Goal: Transaction & Acquisition: Purchase product/service

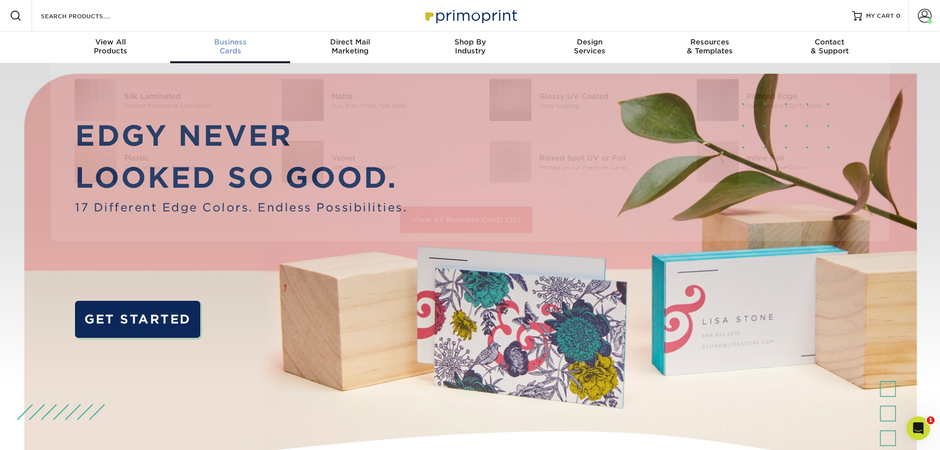
click at [234, 33] on link "Business Cards" at bounding box center [230, 48] width 120 height 32
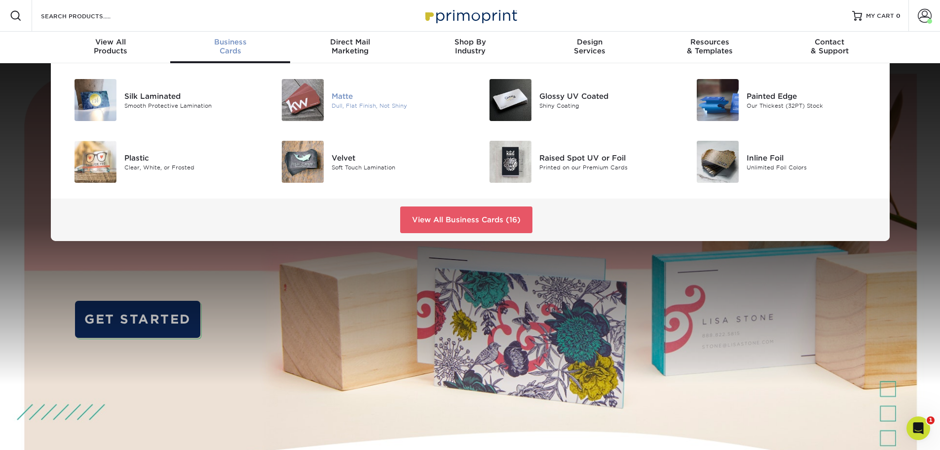
click at [291, 99] on img at bounding box center [303, 100] width 42 height 42
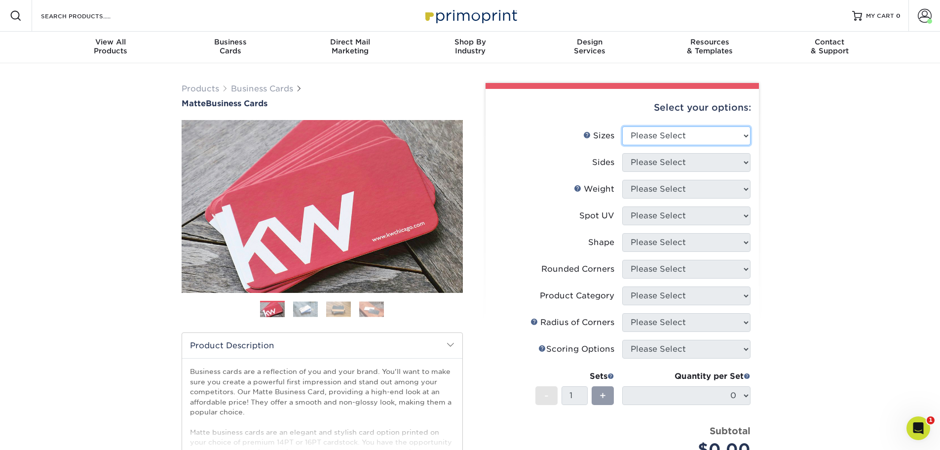
click at [748, 136] on select "Please Select 1.5" x 3.5" - Mini 1.75" x 3.5" - Mini 2" x 2" - Square 2" x 3" -…" at bounding box center [686, 135] width 128 height 19
select select "2.00x3.50"
click at [622, 126] on select "Please Select 1.5" x 3.5" - Mini 1.75" x 3.5" - Mini 2" x 2" - Square 2" x 3" -…" at bounding box center [686, 135] width 128 height 19
click at [715, 167] on select "Please Select Print Both Sides Print Front Only" at bounding box center [686, 162] width 128 height 19
select select "13abbda7-1d64-4f25-8bb2-c179b224825d"
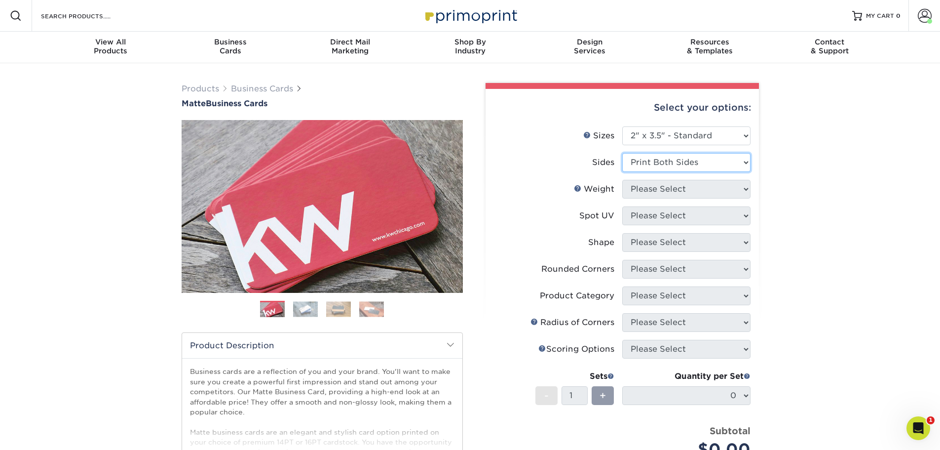
click at [622, 153] on select "Please Select Print Both Sides Print Front Only" at bounding box center [686, 162] width 128 height 19
click at [715, 189] on select "Please Select 16PT 14PT" at bounding box center [686, 189] width 128 height 19
select select "14PT"
click at [622, 180] on select "Please Select 16PT 14PT" at bounding box center [686, 189] width 128 height 19
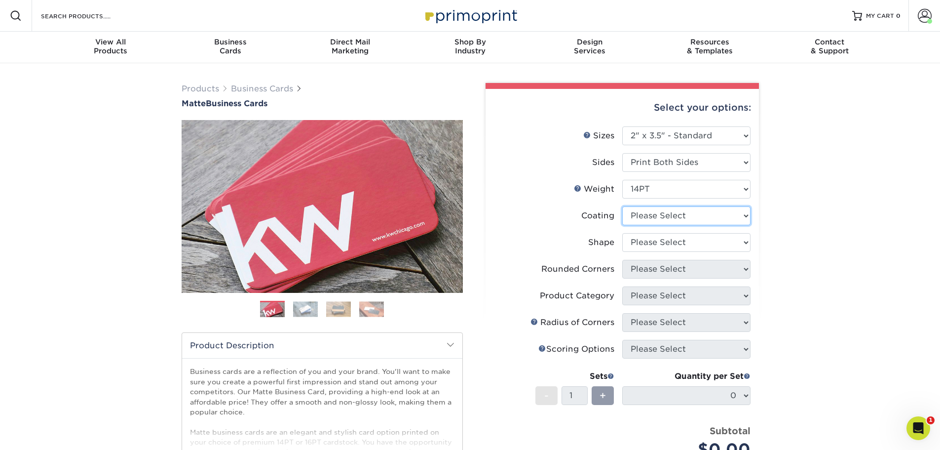
click at [705, 217] on select at bounding box center [686, 215] width 128 height 19
select select "121bb7b5-3b4d-429f-bd8d-bbf80e953313"
click at [622, 206] on select at bounding box center [686, 215] width 128 height 19
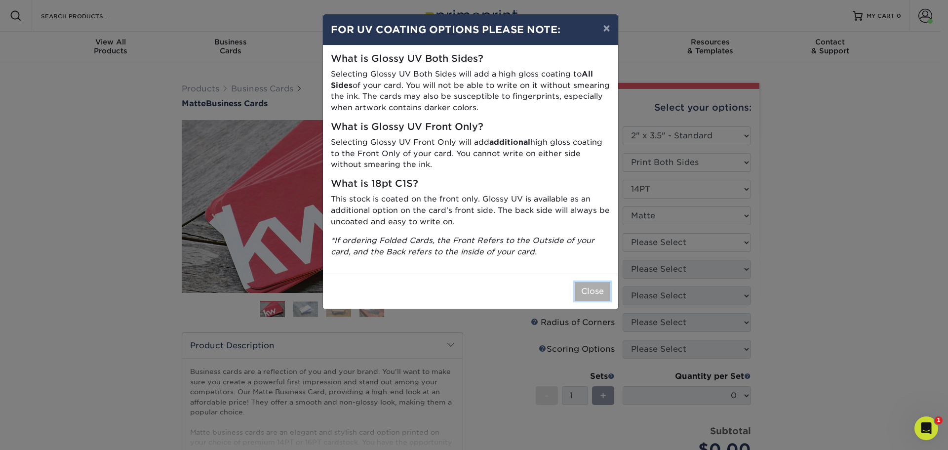
click at [590, 293] on button "Close" at bounding box center [593, 291] width 36 height 19
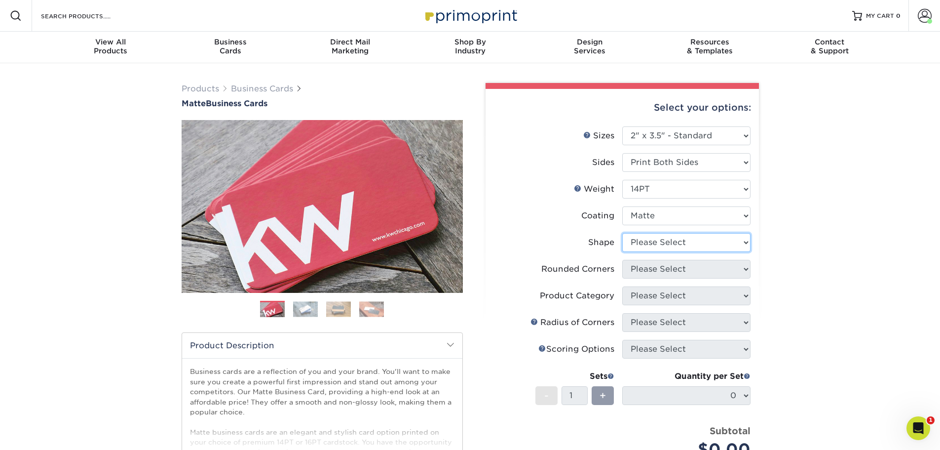
click at [694, 245] on select "Please Select Standard" at bounding box center [686, 242] width 128 height 19
select select "standard"
click at [622, 233] on select "Please Select Standard" at bounding box center [686, 242] width 128 height 19
click at [692, 269] on select "Please Select Yes - Round 2 Corners Yes - Round 4 Corners No" at bounding box center [686, 269] width 128 height 19
select select "0"
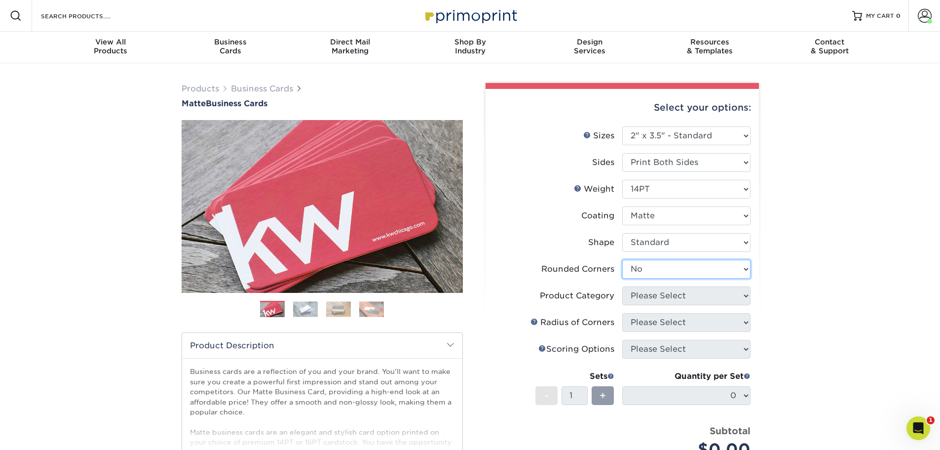
click at [622, 260] on select "Please Select Yes - Round 2 Corners Yes - Round 4 Corners No" at bounding box center [686, 269] width 128 height 19
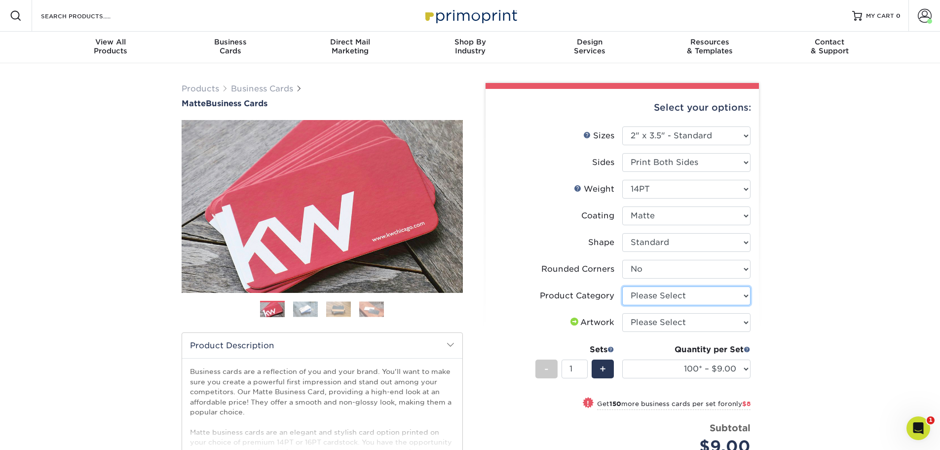
click at [690, 299] on select "Please Select Business Cards" at bounding box center [686, 295] width 128 height 19
select select "3b5148f1-0588-4f88-a218-97bcfdce65c1"
click at [622, 286] on select "Please Select Business Cards" at bounding box center [686, 295] width 128 height 19
click at [689, 322] on select "Please Select I will upload files I need a design - $100" at bounding box center [686, 322] width 128 height 19
select select "upload"
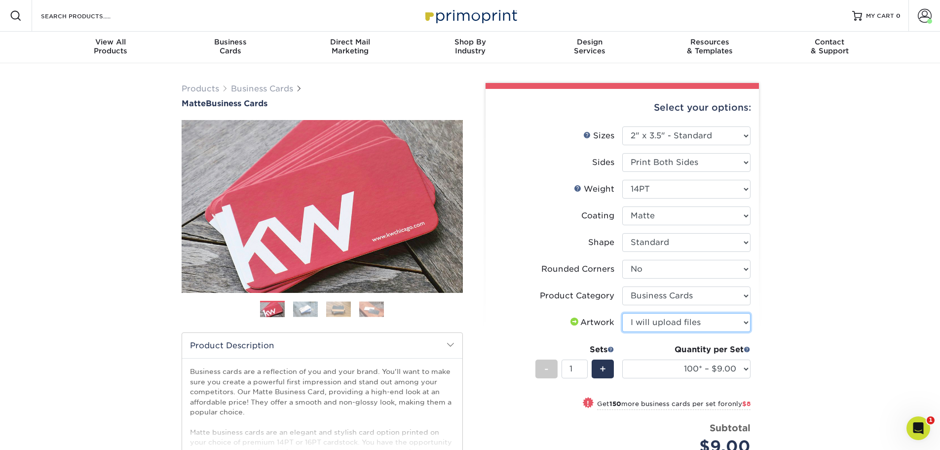
click at [622, 313] on select "Please Select I will upload files I need a design - $100" at bounding box center [686, 322] width 128 height 19
click at [749, 370] on select "100* – $9.00 250* – $17.00 500 – $33.00 1000 – $42.00 2500 – $75.00 5000 – $143…" at bounding box center [686, 368] width 128 height 19
select select "1000 – $42.00"
click at [622, 359] on select "100* – $9.00 250* – $17.00 500 – $33.00 1000 – $42.00 2500 – $75.00 5000 – $143…" at bounding box center [686, 368] width 128 height 19
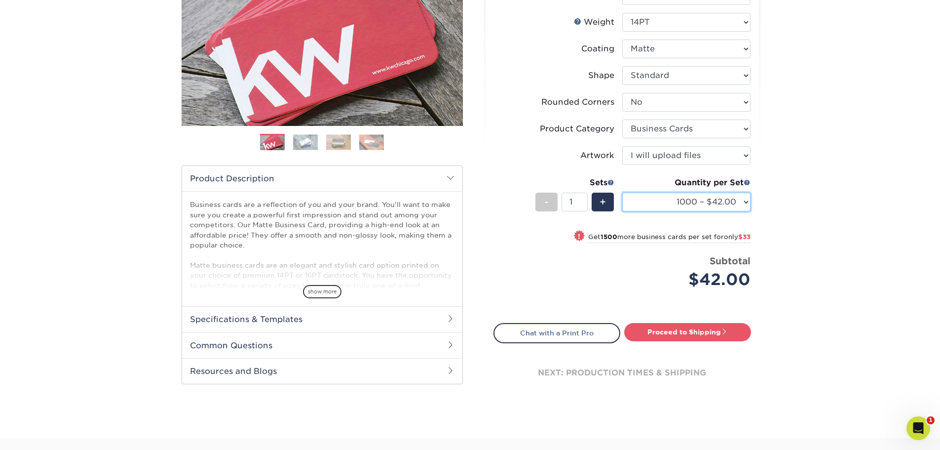
scroll to position [197, 0]
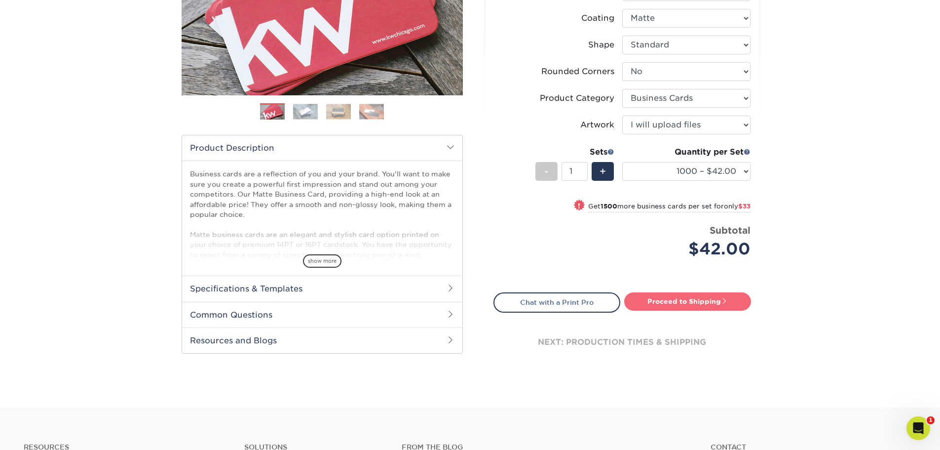
click at [703, 303] on link "Proceed to Shipping" at bounding box center [687, 301] width 127 height 18
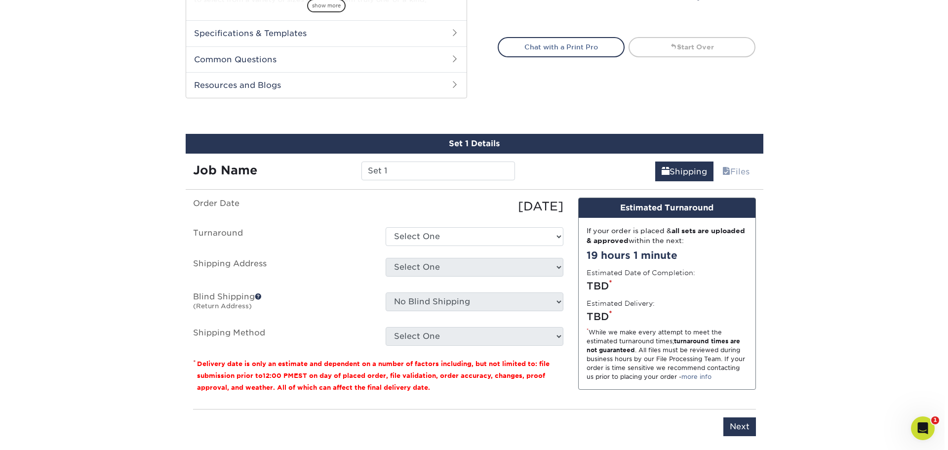
scroll to position [517, 0]
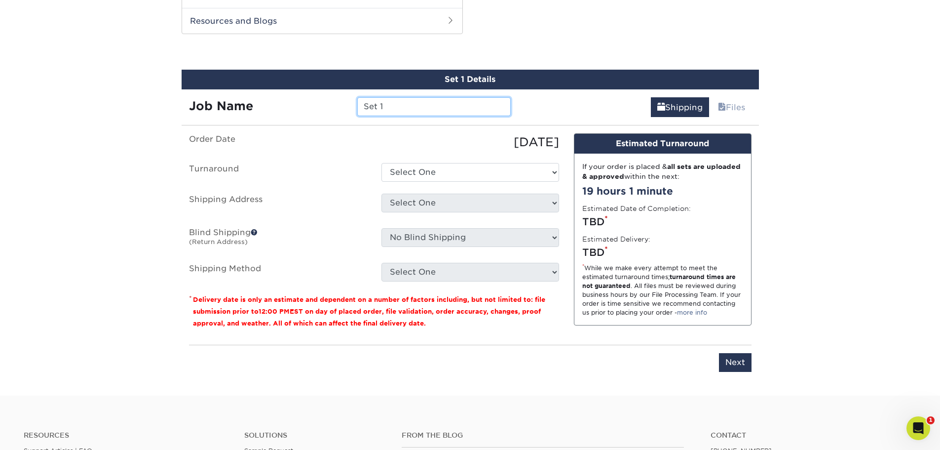
click at [408, 104] on input "Set 1" at bounding box center [434, 106] width 154 height 19
type input "S"
type input "[PERSON_NAME]"
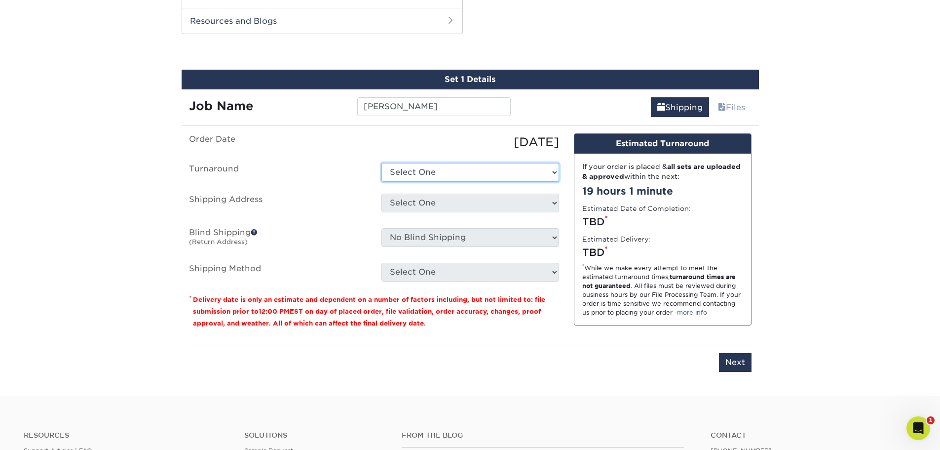
click at [467, 169] on select "Select One 2-4 Business Days 2 Day Next Business Day" at bounding box center [471, 172] width 178 height 19
select select "54041032-aa9f-439f-bce6-51c0ef7913ba"
click at [382, 163] on select "Select One 2-4 Business Days 2 Day Next Business Day" at bounding box center [471, 172] width 178 height 19
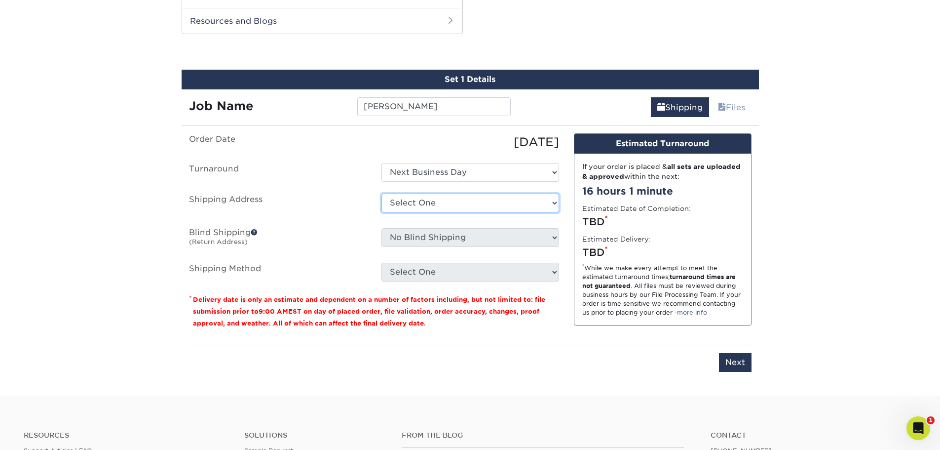
click at [449, 203] on select "Select One Allison Morle Culs/Dual back Amanda Clark Andy Young Business Cards …" at bounding box center [471, 202] width 178 height 19
select select "newaddress"
click at [382, 193] on select "Select One Allison Morle Culs/Dual back Amanda Clark Andy Young Business Cards …" at bounding box center [471, 202] width 178 height 19
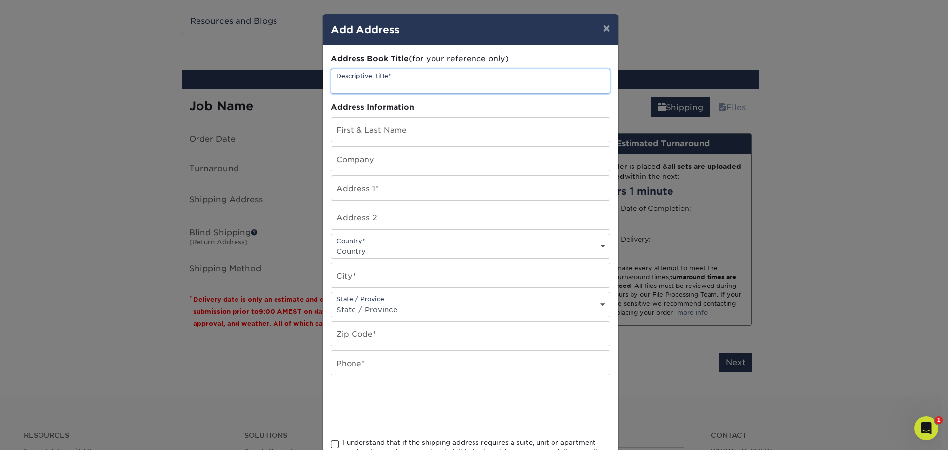
click at [365, 86] on input "text" at bounding box center [470, 81] width 278 height 24
type input "David Randall CINCH"
click at [363, 128] on input "text" at bounding box center [470, 129] width 278 height 24
type input "[PERSON_NAME]"
click at [362, 158] on input "text" at bounding box center [470, 159] width 278 height 24
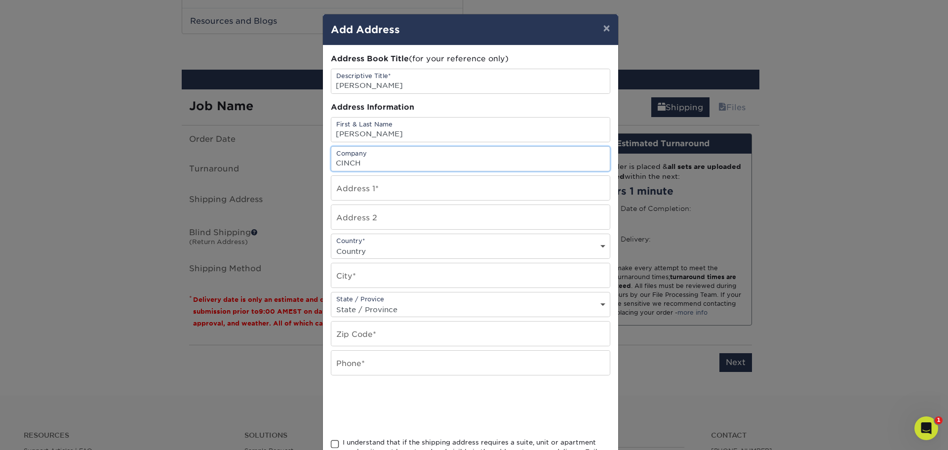
type input "CINCH"
click at [351, 185] on input "text" at bounding box center [470, 188] width 278 height 24
paste input "10043 N. Pointe Drive Granger"
type input "10043 N. Pointe Drive Granger"
click at [360, 249] on select "Country United States Canada ----------------------------- Afghanistan Albania …" at bounding box center [470, 251] width 278 height 14
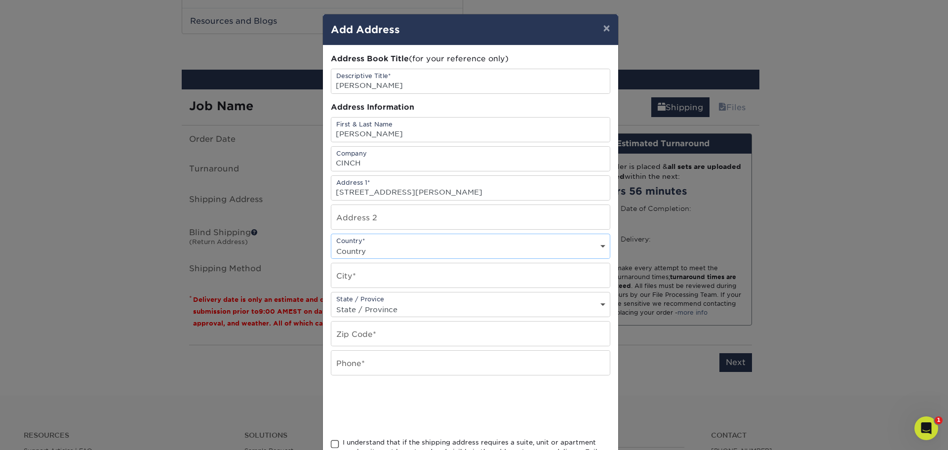
select select "US"
click at [331, 244] on select "Country United States Canada ----------------------------- Afghanistan Albania …" at bounding box center [470, 251] width 278 height 14
click at [363, 275] on input "text" at bounding box center [470, 275] width 278 height 24
click at [446, 190] on input "10043 N. Pointe Drive Granger" at bounding box center [470, 188] width 278 height 24
type input "10043 N. Pointe Drive"
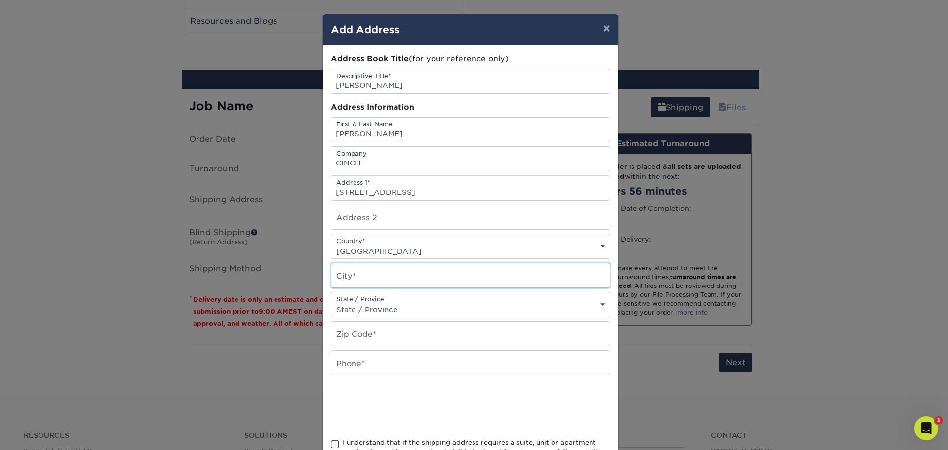
click at [371, 273] on input "text" at bounding box center [470, 275] width 278 height 24
type input "Granger"
click at [389, 305] on select "State / Province Alabama Alaska Arizona Arkansas California Colorado Connecticu…" at bounding box center [470, 309] width 278 height 14
select select "IN"
click at [331, 302] on select "State / Province Alabama Alaska Arizona Arkansas California Colorado Connecticu…" at bounding box center [470, 309] width 278 height 14
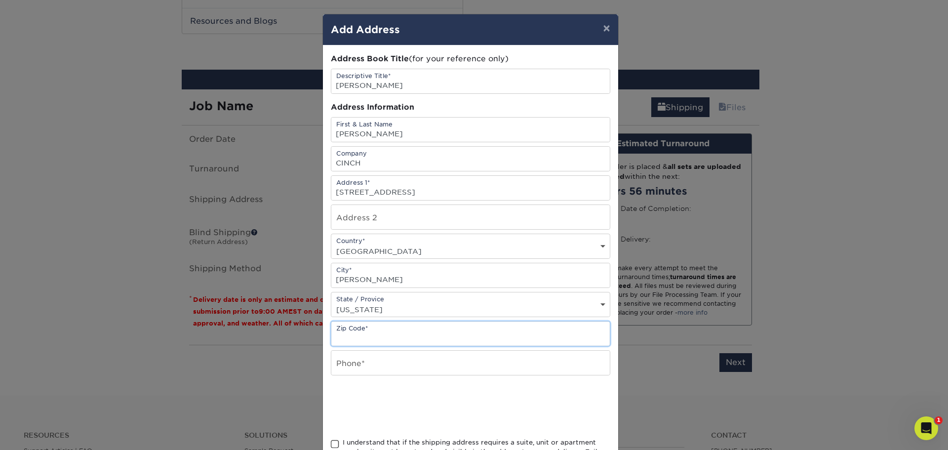
click at [375, 338] on input "text" at bounding box center [470, 333] width 278 height 24
paste input "46530"
type input "46530"
click at [362, 365] on input "text" at bounding box center [470, 362] width 278 height 24
paste input "219-267-9453"
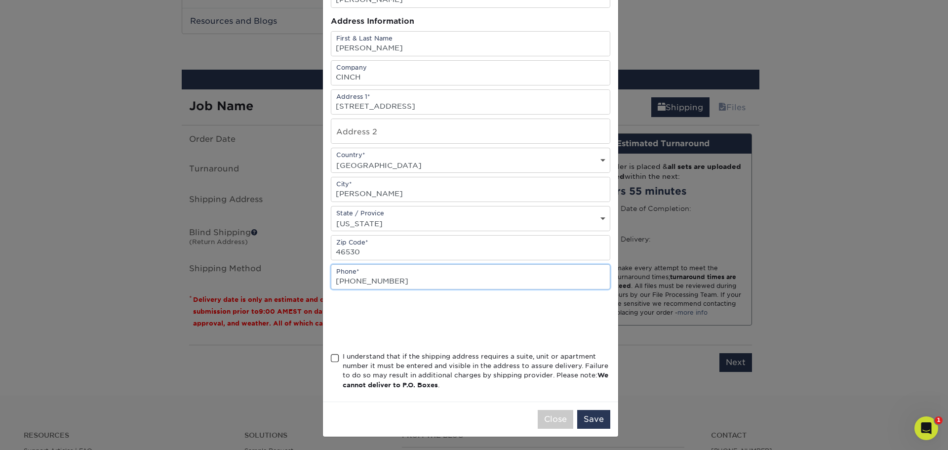
scroll to position [87, 0]
type input "219-267-9453"
click at [331, 358] on span at bounding box center [335, 356] width 8 height 9
click at [0, 0] on input "I understand that if the shipping address requires a suite, unit or apartment n…" at bounding box center [0, 0] width 0 height 0
click at [591, 416] on button "Save" at bounding box center [593, 418] width 33 height 19
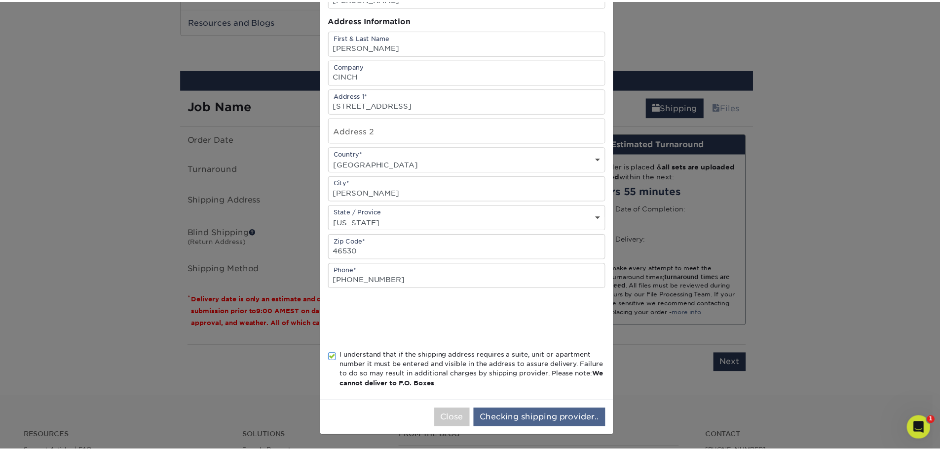
scroll to position [0, 0]
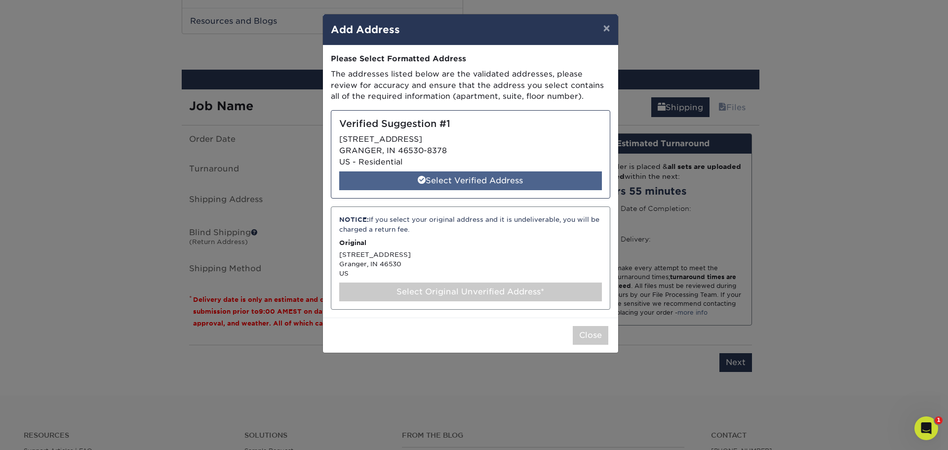
click at [499, 185] on div "Select Verified Address" at bounding box center [470, 180] width 263 height 19
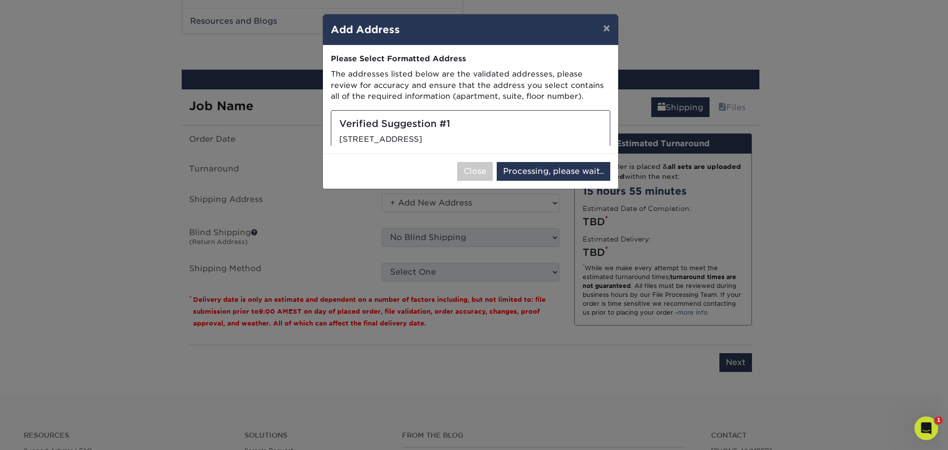
select select "286321"
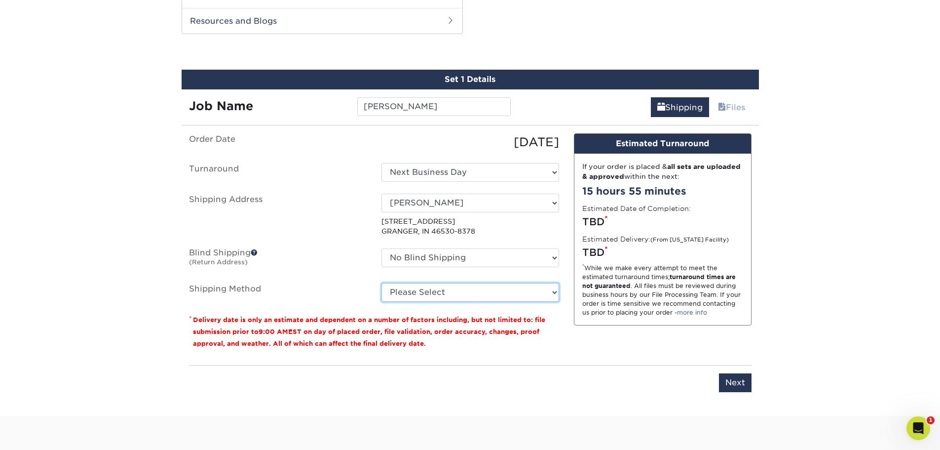
click at [550, 297] on select "Please Select Ground Shipping (+$8.96) 3 Day Shipping Service (+$20.04) 2 Day A…" at bounding box center [471, 292] width 178 height 19
select select "03"
click at [382, 283] on select "Please Select Ground Shipping (+$8.96) 3 Day Shipping Service (+$20.04) 2 Day A…" at bounding box center [471, 292] width 178 height 19
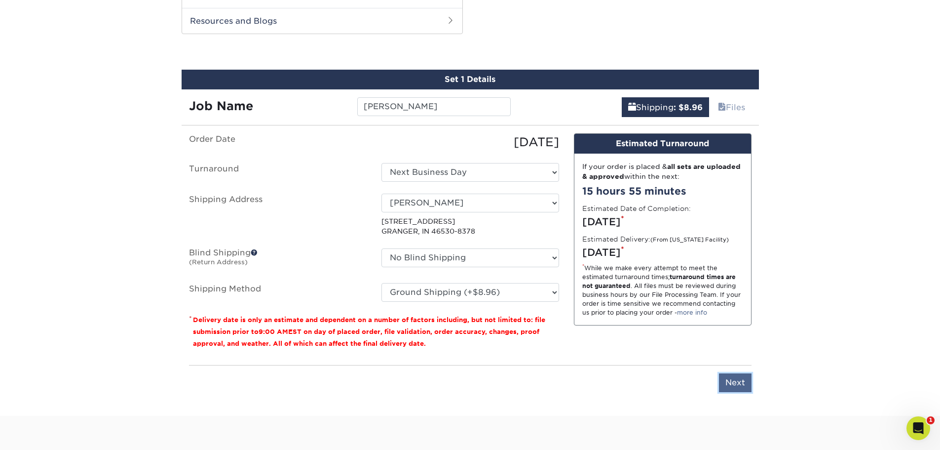
click at [730, 385] on input "Next" at bounding box center [735, 382] width 33 height 19
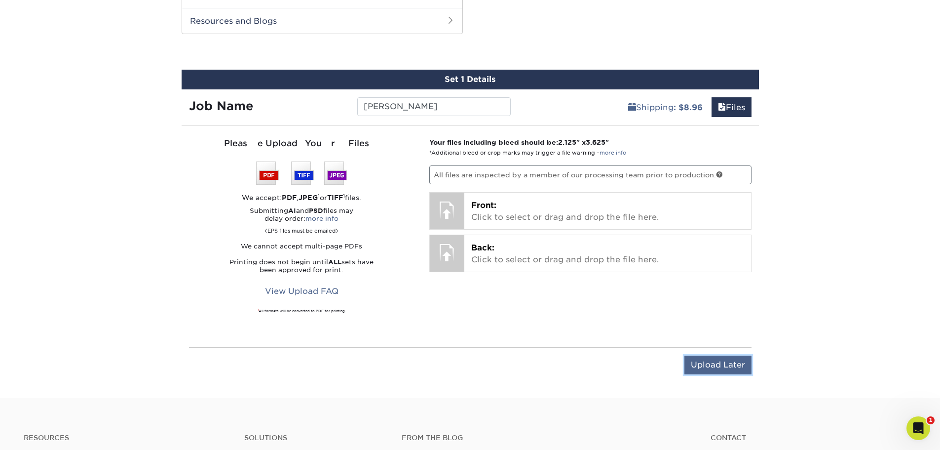
click at [720, 366] on input "Upload Later" at bounding box center [718, 364] width 67 height 19
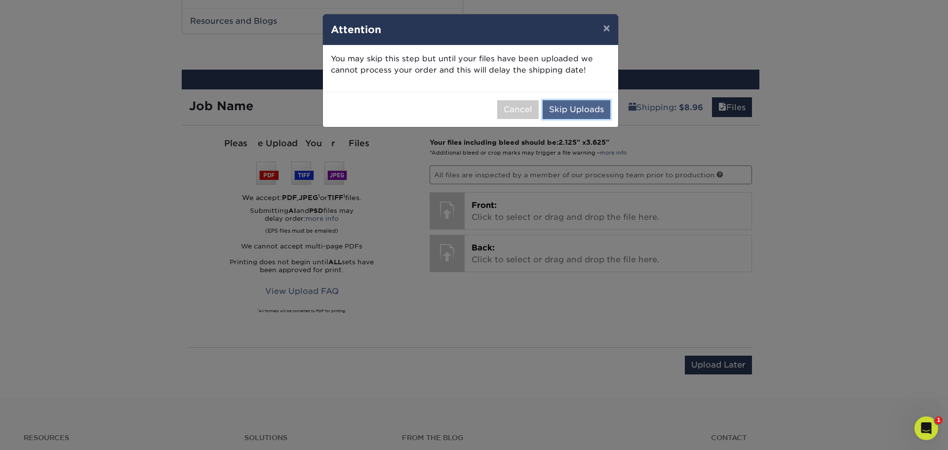
click at [594, 113] on button "Skip Uploads" at bounding box center [576, 109] width 68 height 19
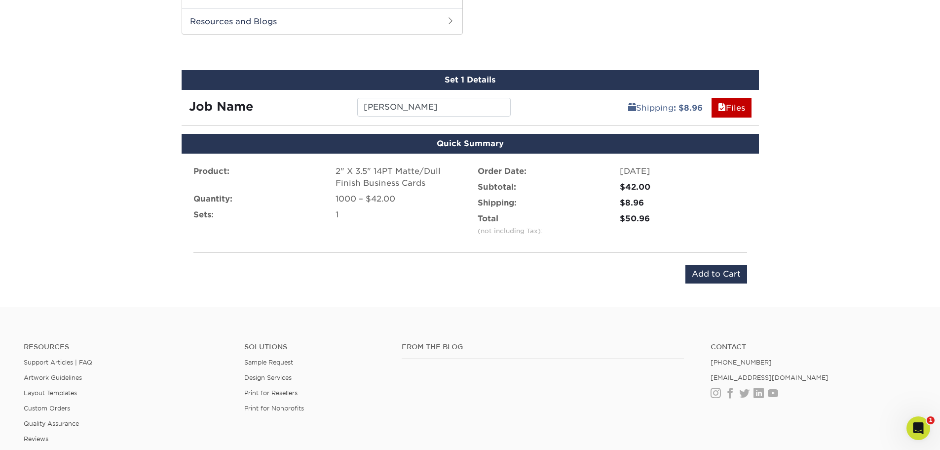
scroll to position [517, 0]
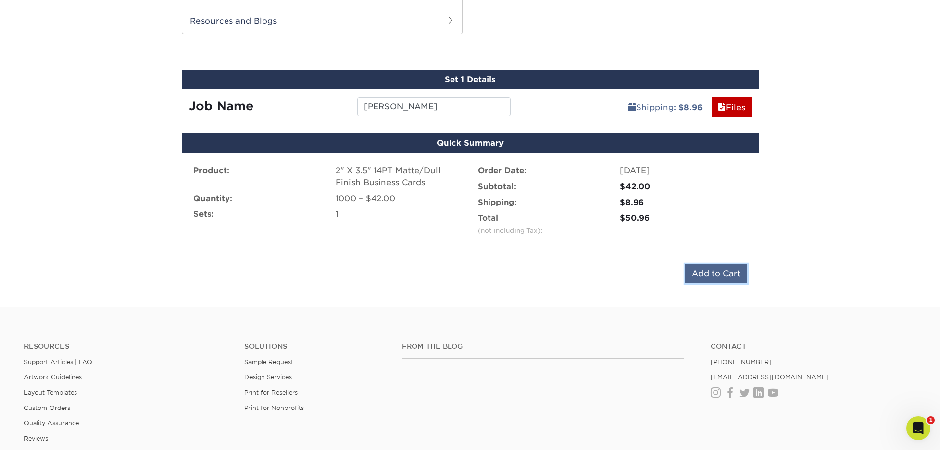
click at [712, 278] on input "Add to Cart" at bounding box center [717, 273] width 62 height 19
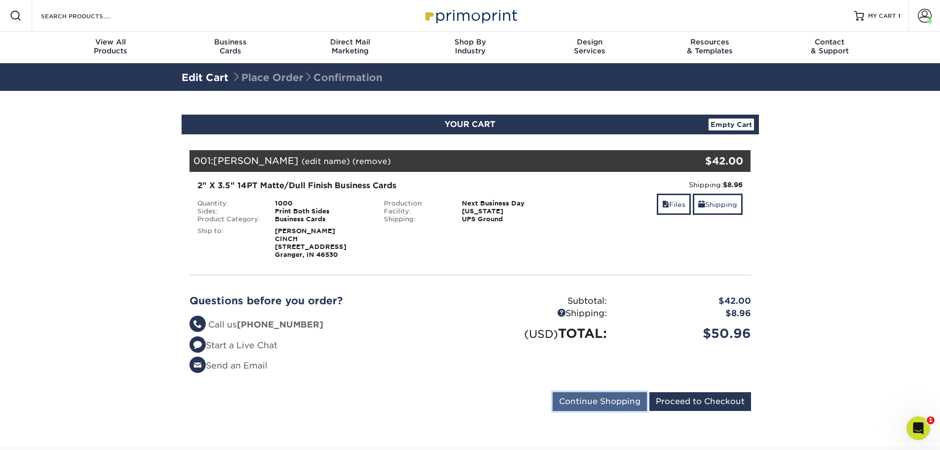
click at [628, 405] on input "Continue Shopping" at bounding box center [600, 401] width 94 height 19
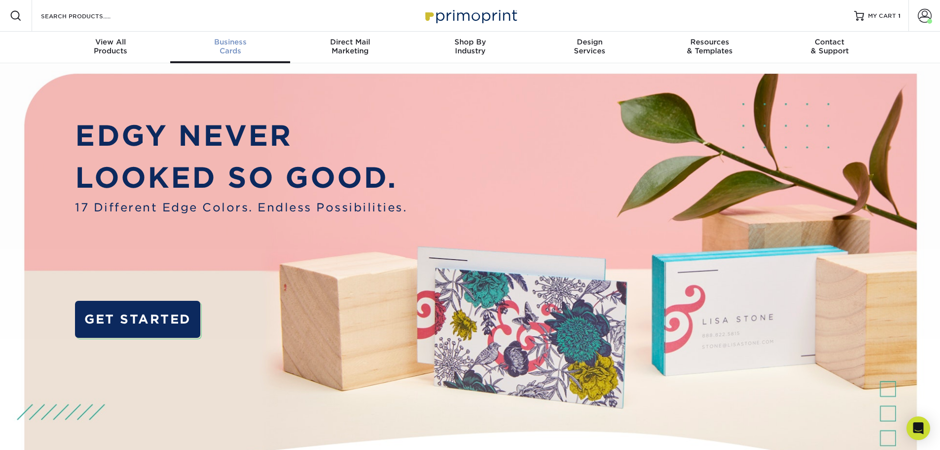
click at [245, 38] on span "Business" at bounding box center [230, 42] width 120 height 9
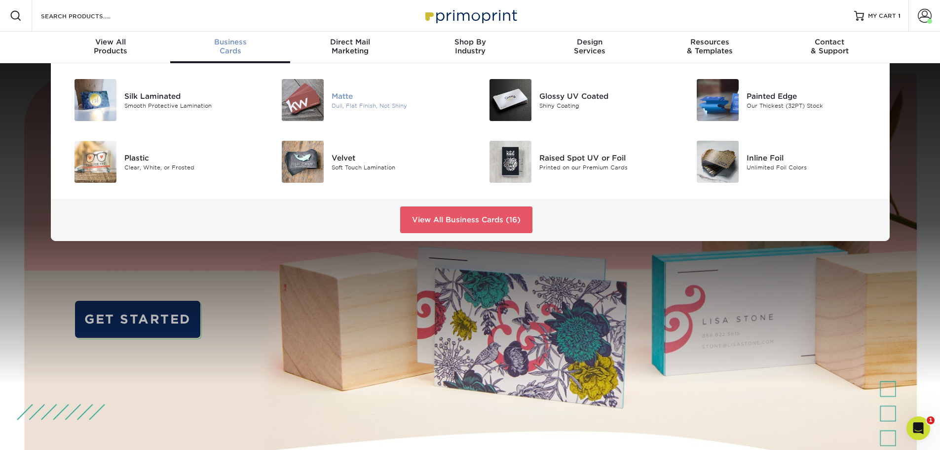
click at [304, 90] on img at bounding box center [303, 100] width 42 height 42
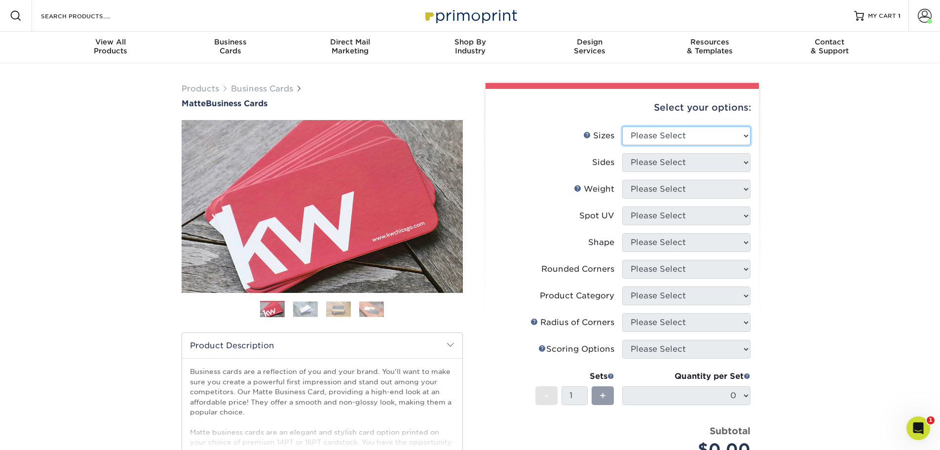
click at [745, 132] on select "Please Select 1.5" x 3.5" - Mini 1.75" x 3.5" - Mini 2" x 2" - Square 2" x 3" -…" at bounding box center [686, 135] width 128 height 19
select select "2.00x3.50"
click at [622, 126] on select "Please Select 1.5" x 3.5" - Mini 1.75" x 3.5" - Mini 2" x 2" - Square 2" x 3" -…" at bounding box center [686, 135] width 128 height 19
click at [720, 167] on select "Please Select Print Both Sides Print Front Only" at bounding box center [686, 162] width 128 height 19
select select "13abbda7-1d64-4f25-8bb2-c179b224825d"
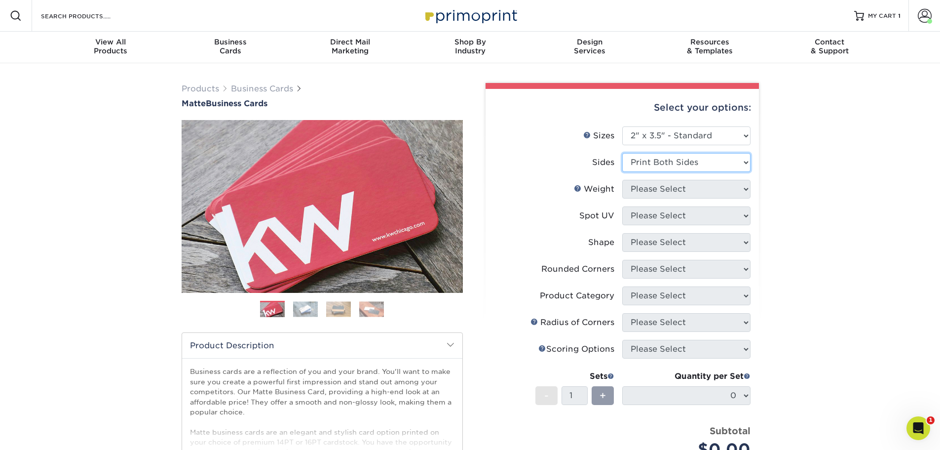
click at [622, 153] on select "Please Select Print Both Sides Print Front Only" at bounding box center [686, 162] width 128 height 19
click at [719, 190] on select "Please Select 16PT 14PT" at bounding box center [686, 189] width 128 height 19
select select "14PT"
click at [622, 180] on select "Please Select 16PT 14PT" at bounding box center [686, 189] width 128 height 19
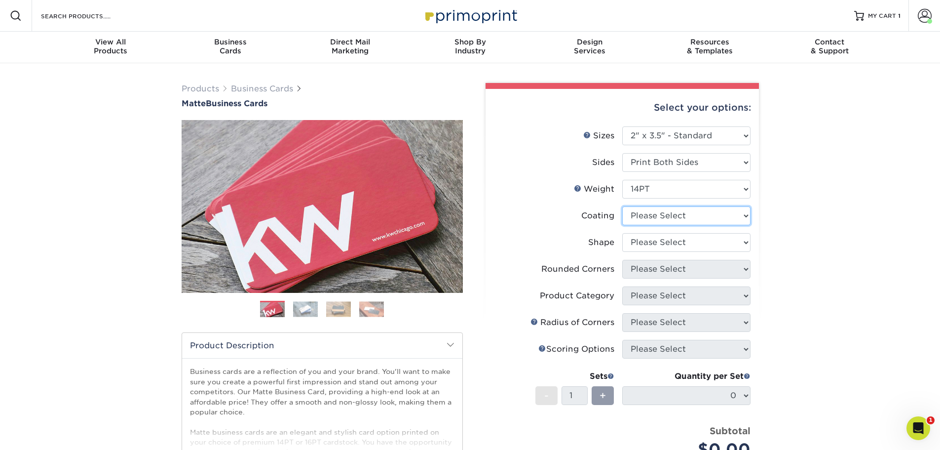
click at [716, 215] on select at bounding box center [686, 215] width 128 height 19
select select "121bb7b5-3b4d-429f-bd8d-bbf80e953313"
click at [622, 206] on select at bounding box center [686, 215] width 128 height 19
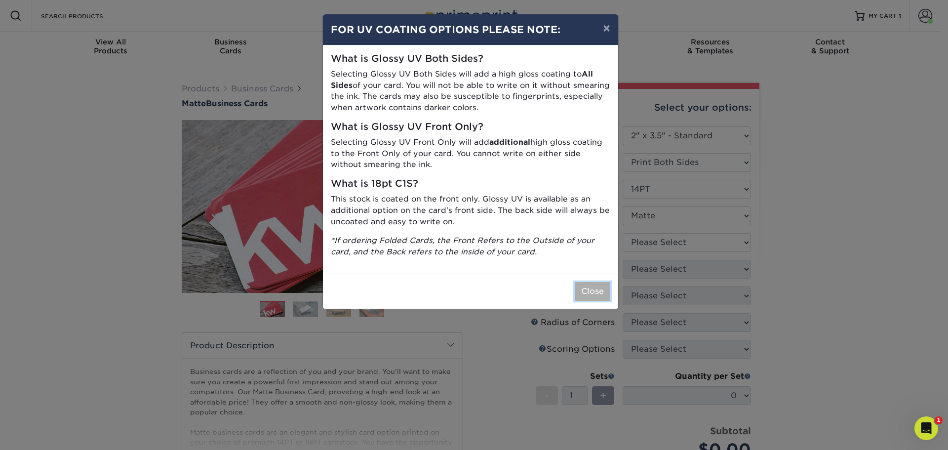
click at [599, 289] on button "Close" at bounding box center [593, 291] width 36 height 19
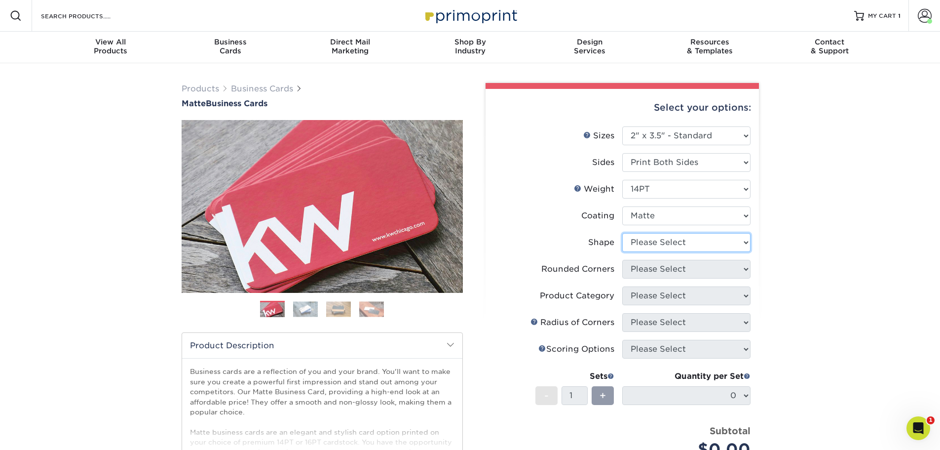
click at [723, 240] on select "Please Select Standard" at bounding box center [686, 242] width 128 height 19
select select "standard"
click at [622, 233] on select "Please Select Standard" at bounding box center [686, 242] width 128 height 19
click at [716, 271] on select "Please Select Yes - Round 2 Corners Yes - Round 4 Corners No" at bounding box center [686, 269] width 128 height 19
select select "0"
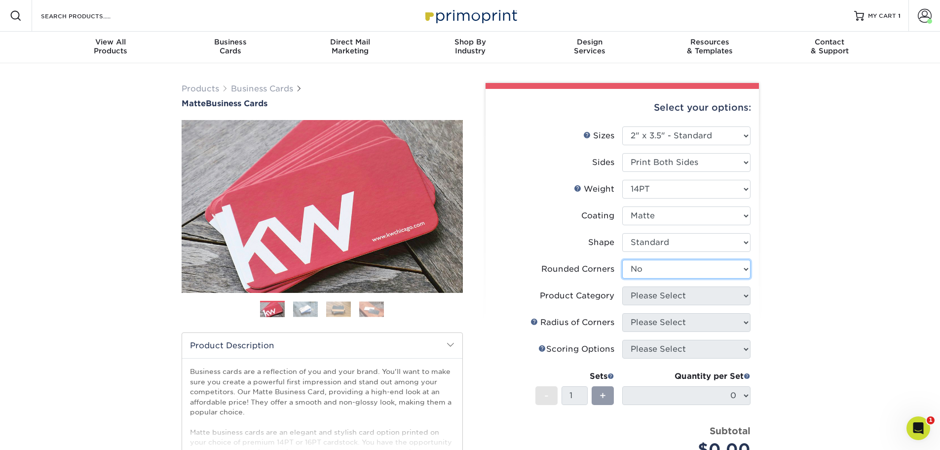
click at [622, 260] on select "Please Select Yes - Round 2 Corners Yes - Round 4 Corners No" at bounding box center [686, 269] width 128 height 19
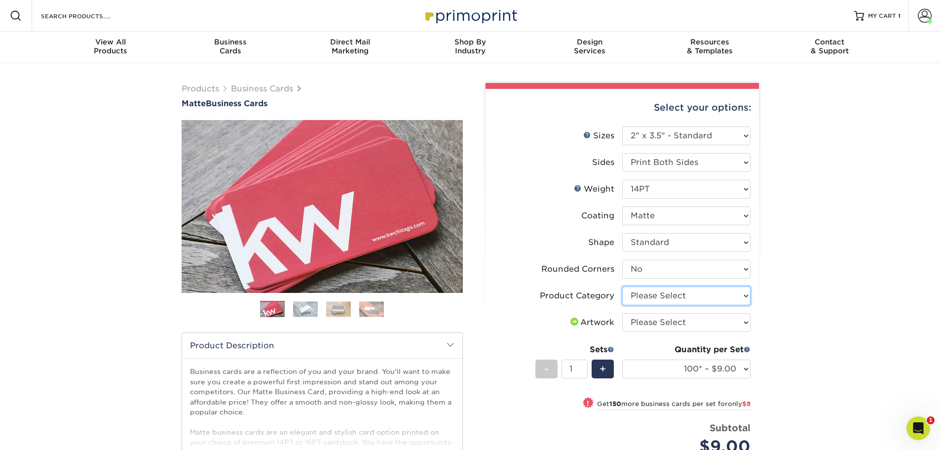
click at [716, 297] on select "Please Select Business Cards" at bounding box center [686, 295] width 128 height 19
select select "3b5148f1-0588-4f88-a218-97bcfdce65c1"
click at [622, 286] on select "Please Select Business Cards" at bounding box center [686, 295] width 128 height 19
click at [716, 321] on select "Please Select I will upload files I need a design - $100" at bounding box center [686, 322] width 128 height 19
select select "upload"
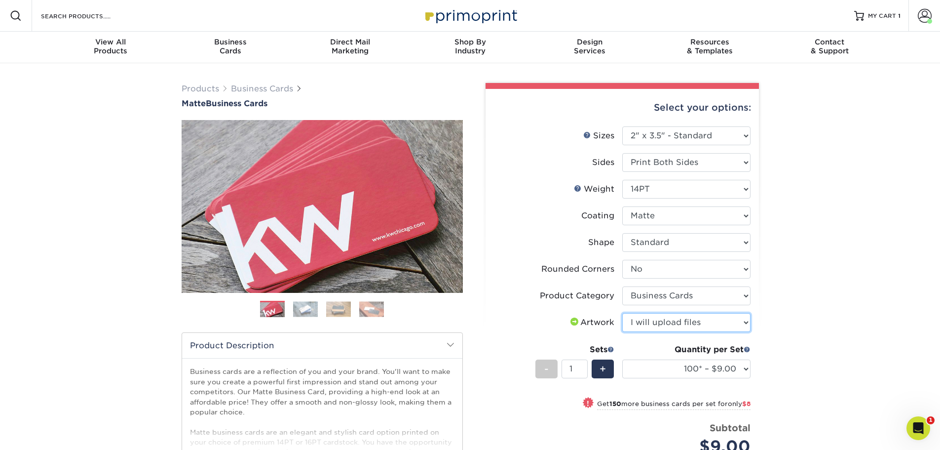
click at [622, 313] on select "Please Select I will upload files I need a design - $100" at bounding box center [686, 322] width 128 height 19
click at [743, 367] on select "100* – $9.00 250* – $17.00 500 – $33.00 1000 – $42.00 2500 – $75.00 5000 – $143…" at bounding box center [686, 368] width 128 height 19
select select "1000 – $42.00"
click at [622, 359] on select "100* – $9.00 250* – $17.00 500 – $33.00 1000 – $42.00 2500 – $75.00 5000 – $143…" at bounding box center [686, 368] width 128 height 19
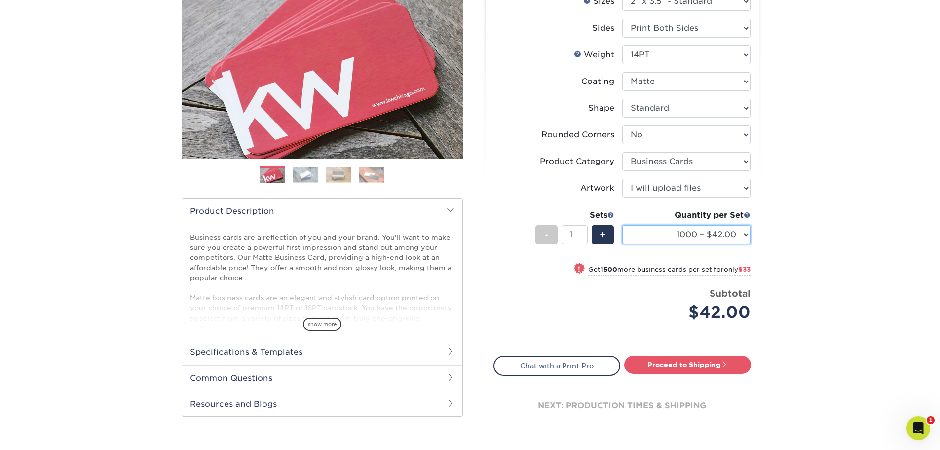
scroll to position [148, 0]
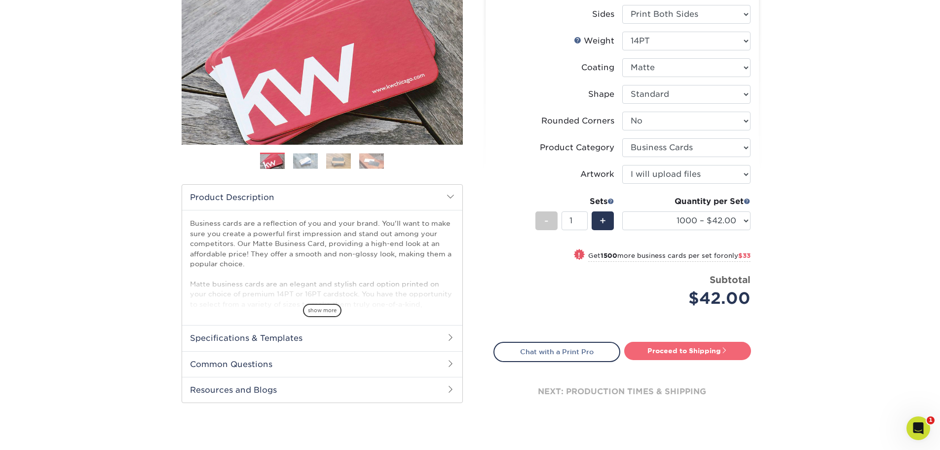
click at [696, 350] on link "Proceed to Shipping" at bounding box center [687, 351] width 127 height 18
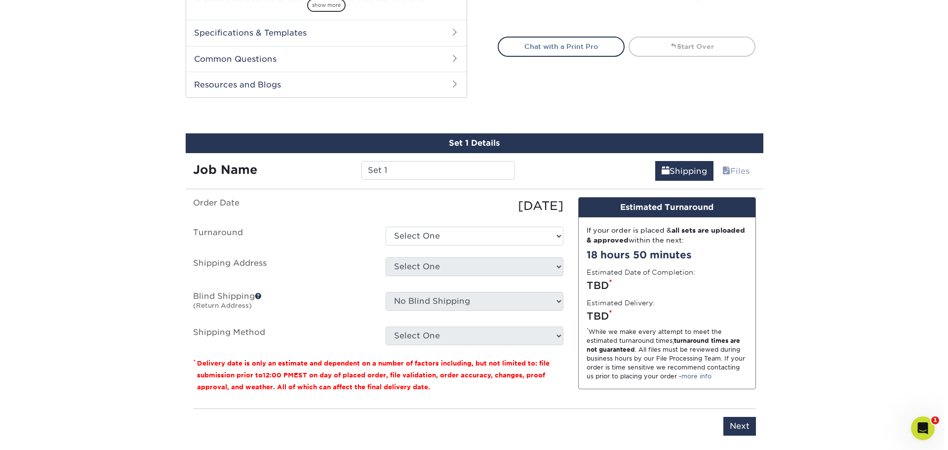
scroll to position [517, 0]
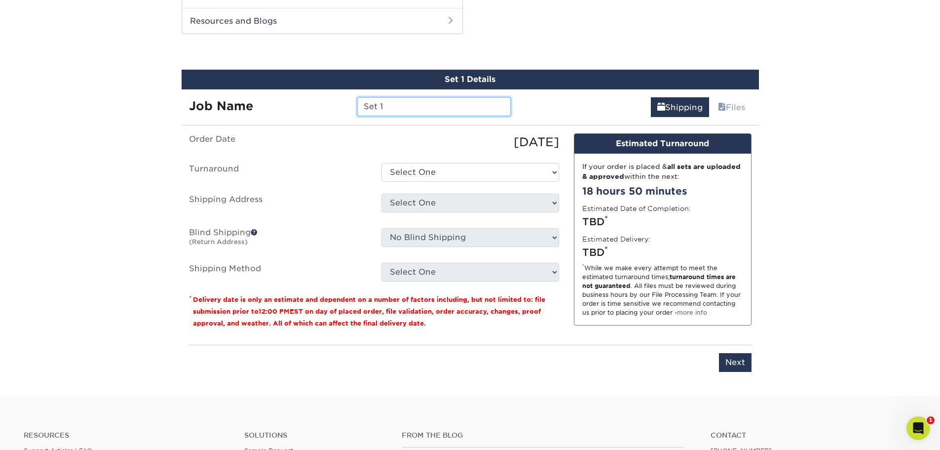
click at [391, 101] on input "Set 1" at bounding box center [434, 106] width 154 height 19
type input "S"
type input "M"
type input "[PERSON_NAME]"
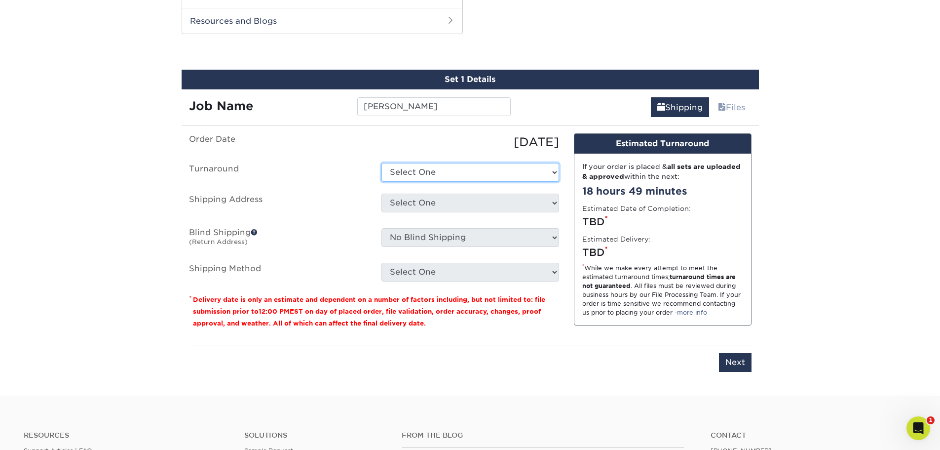
click at [481, 171] on select "Select One 2-4 Business Days 2 Day Next Business Day" at bounding box center [471, 172] width 178 height 19
select select "54041032-aa9f-439f-bce6-51c0ef7913ba"
click at [382, 163] on select "Select One 2-4 Business Days 2 Day Next Business Day" at bounding box center [471, 172] width 178 height 19
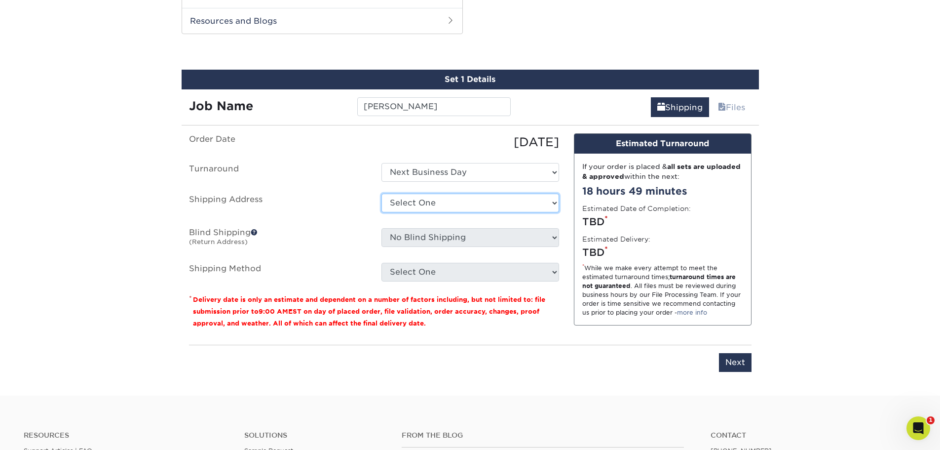
click at [480, 201] on select "Select One Allison Morle Culs/Dual back Amanda Clark Andy Young Business Cards …" at bounding box center [471, 202] width 178 height 19
select select "newaddress"
click at [382, 193] on select "Select One Allison Morle Culs/Dual back Amanda Clark Andy Young Business Cards …" at bounding box center [471, 202] width 178 height 19
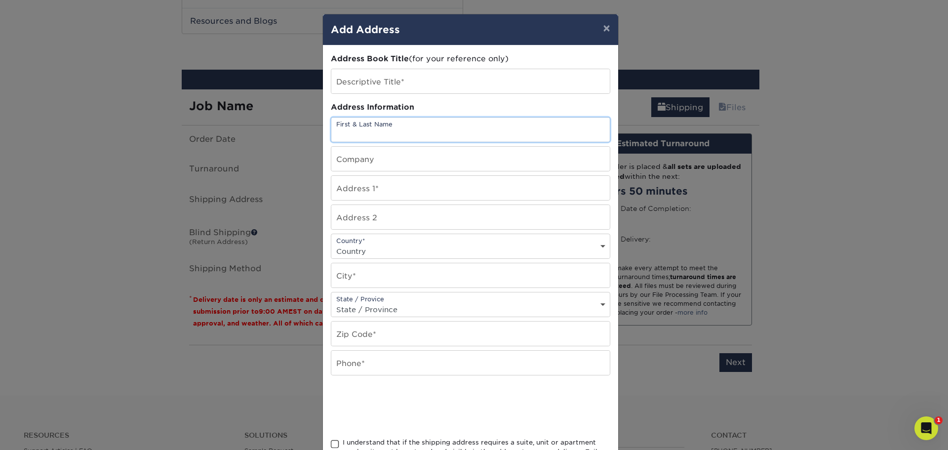
paste input "[PERSON_NAME]"
type input "[PERSON_NAME]"
click at [348, 87] on input "text" at bounding box center [470, 81] width 278 height 24
paste input "[PERSON_NAME]"
type input "Jamie Buntenbach CINCH"
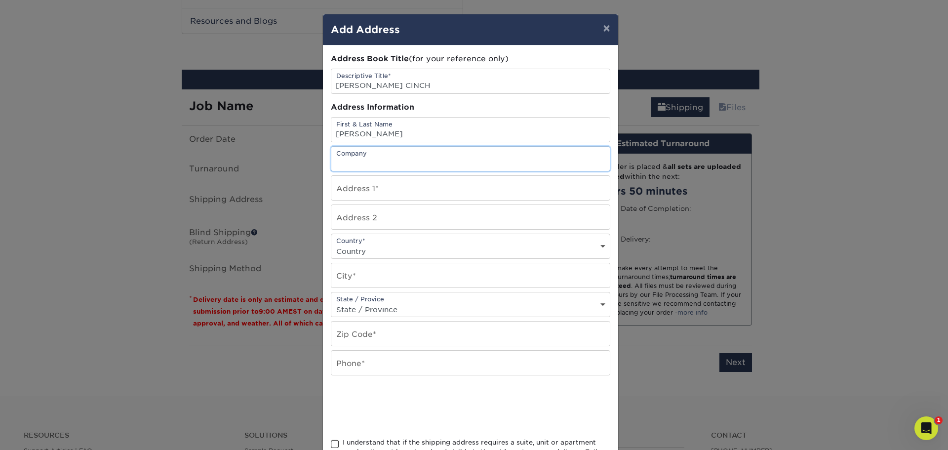
click at [352, 156] on input "text" at bounding box center [470, 159] width 278 height 24
type input "CINCH"
click at [377, 189] on input "text" at bounding box center [470, 188] width 278 height 24
paste input "213 Harrogate Lane"
type input "213 Harrogate Lane"
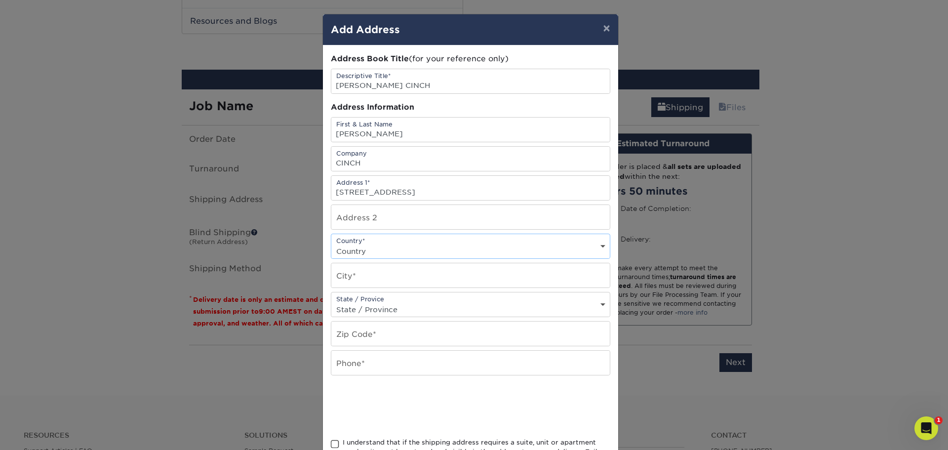
click at [346, 251] on select "Country United States Canada ----------------------------- Afghanistan Albania …" at bounding box center [470, 251] width 278 height 14
select select "US"
click at [331, 244] on select "Country United States Canada ----------------------------- Afghanistan Albania …" at bounding box center [470, 251] width 278 height 14
click at [351, 275] on input "text" at bounding box center [470, 275] width 278 height 24
paste input "Easley"
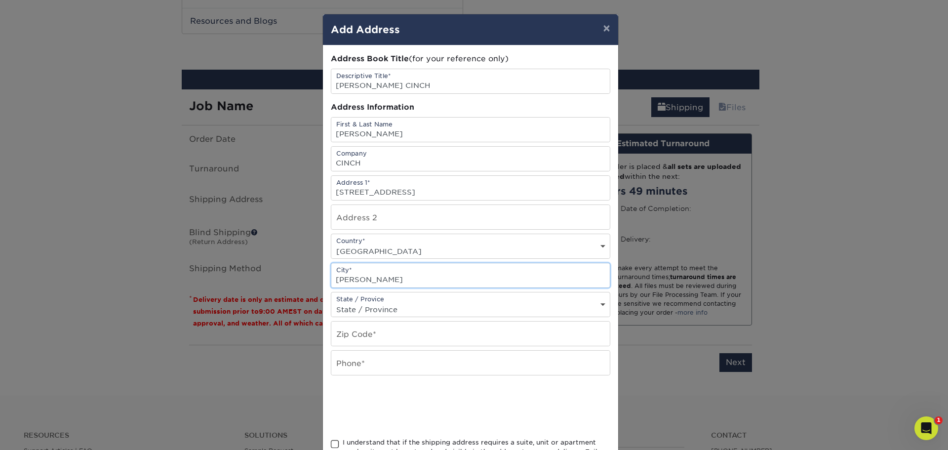
type input "Easley"
click at [392, 302] on select "State / Province Alabama Alaska Arizona Arkansas California Colorado Connecticu…" at bounding box center [470, 309] width 278 height 14
select select "SC"
click at [331, 302] on select "State / Province Alabama Alaska Arizona Arkansas California Colorado Connecticu…" at bounding box center [470, 309] width 278 height 14
click at [371, 341] on input "text" at bounding box center [470, 333] width 278 height 24
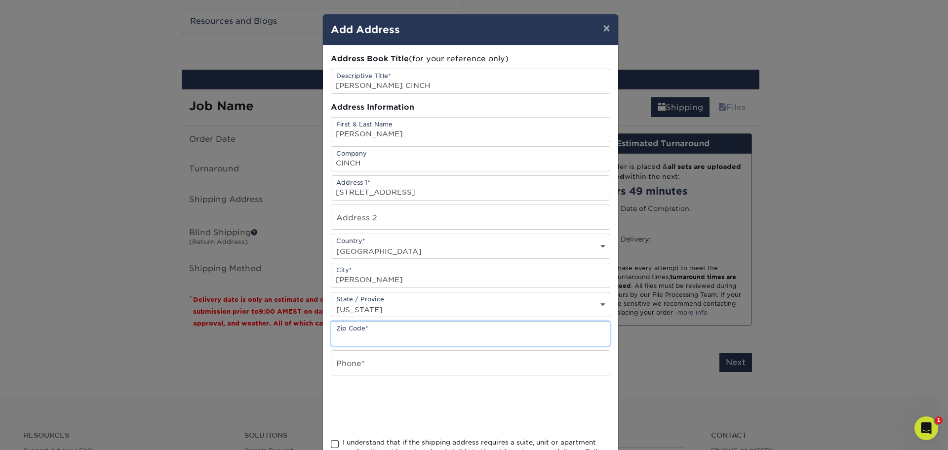
paste input "29642"
type input "29642"
click at [353, 365] on input "text" at bounding box center [470, 362] width 278 height 24
paste input "864-399-3029"
type input "864-399-3029"
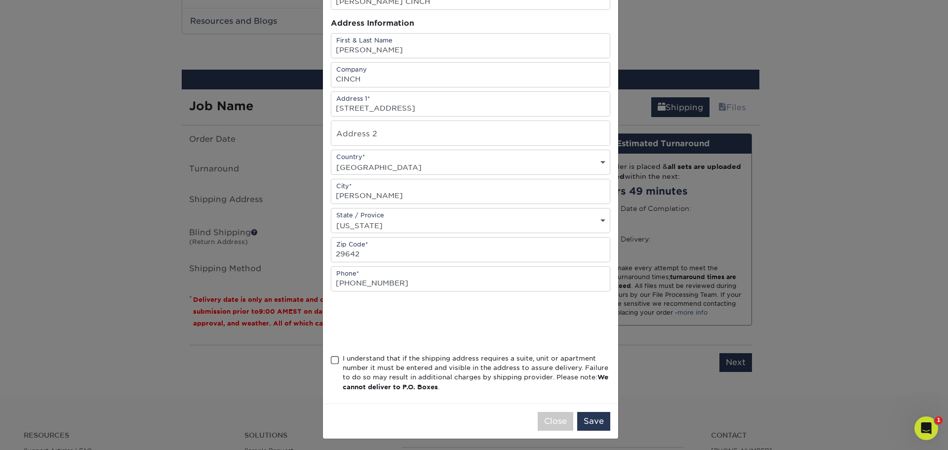
scroll to position [87, 0]
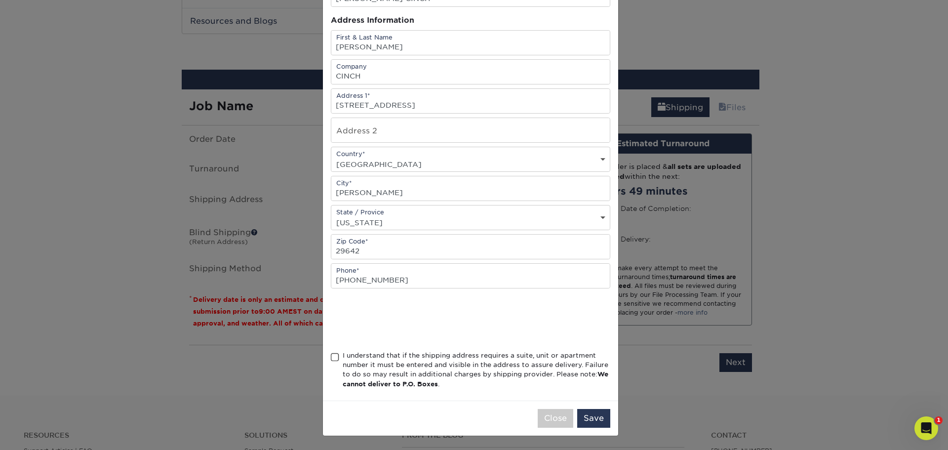
click at [331, 359] on span at bounding box center [335, 356] width 8 height 9
click at [0, 0] on input "I understand that if the shipping address requires a suite, unit or apartment n…" at bounding box center [0, 0] width 0 height 0
click at [592, 416] on button "Save" at bounding box center [593, 418] width 33 height 19
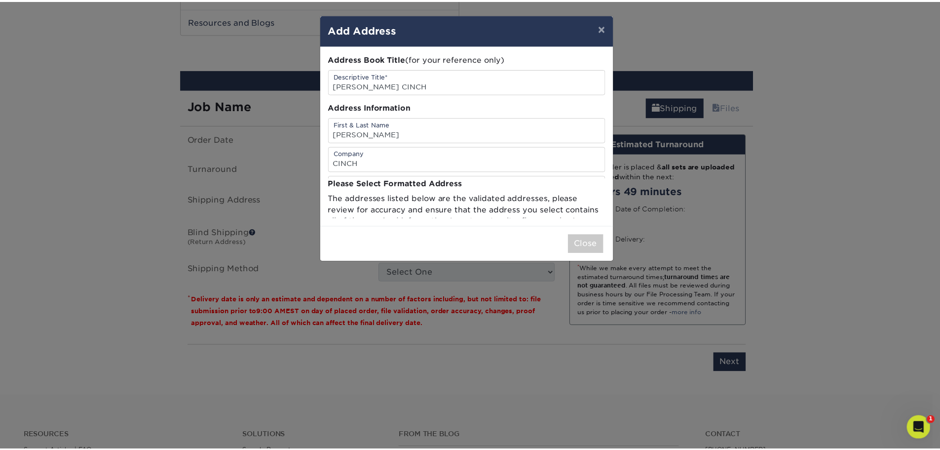
scroll to position [0, 0]
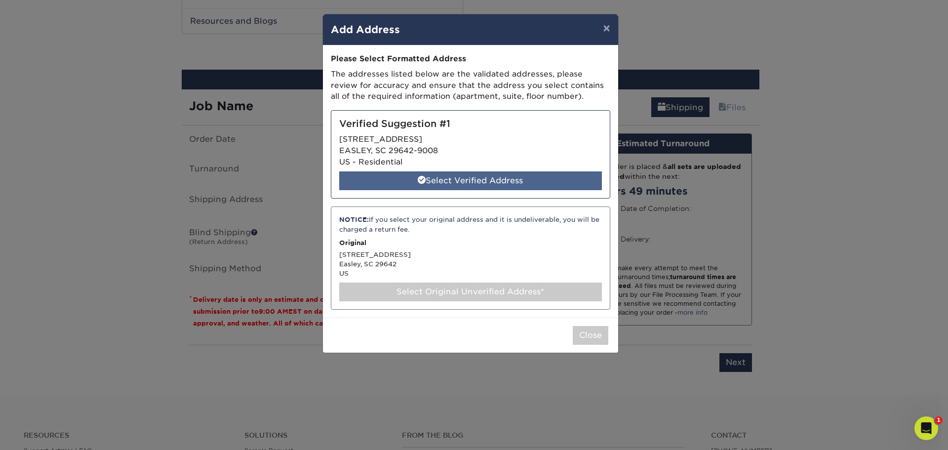
click at [500, 182] on div "Select Verified Address" at bounding box center [470, 180] width 263 height 19
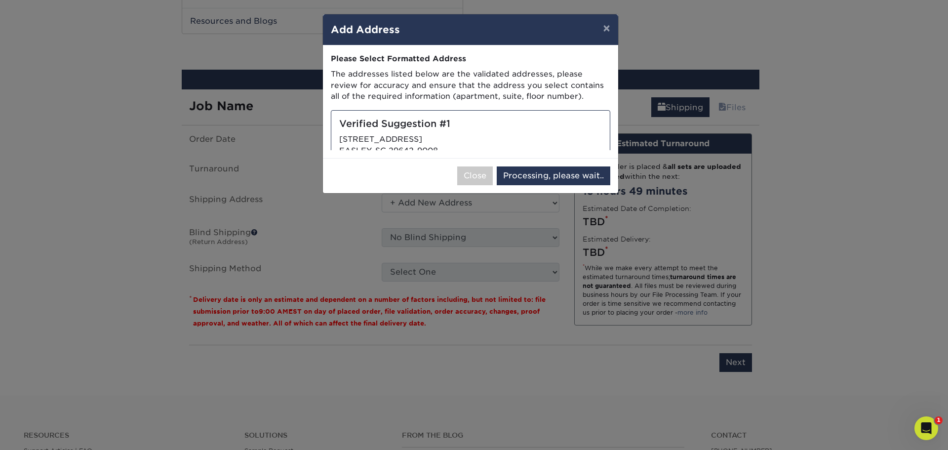
select select "286322"
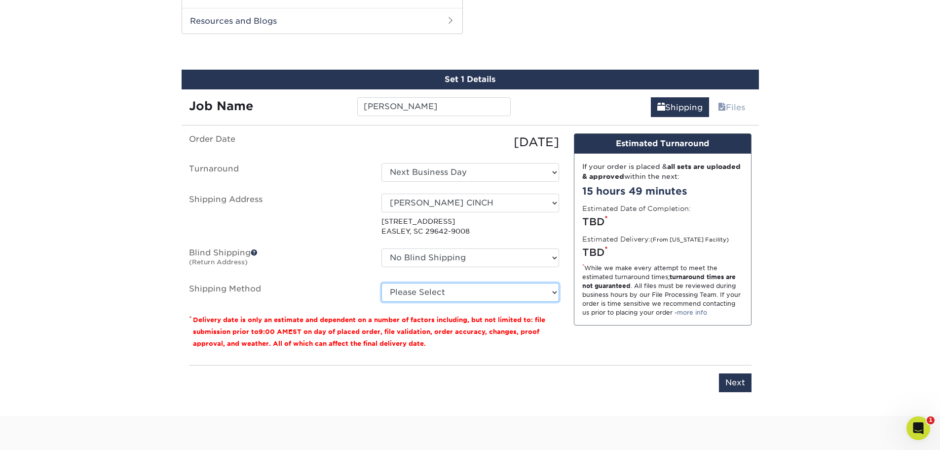
click at [552, 295] on select "Please Select Ground Shipping (+$8.96) 3 Day Shipping Service (+$25.18) 2 Day A…" at bounding box center [471, 292] width 178 height 19
select select "03"
click at [382, 283] on select "Please Select Ground Shipping (+$8.96) 3 Day Shipping Service (+$25.18) 2 Day A…" at bounding box center [471, 292] width 178 height 19
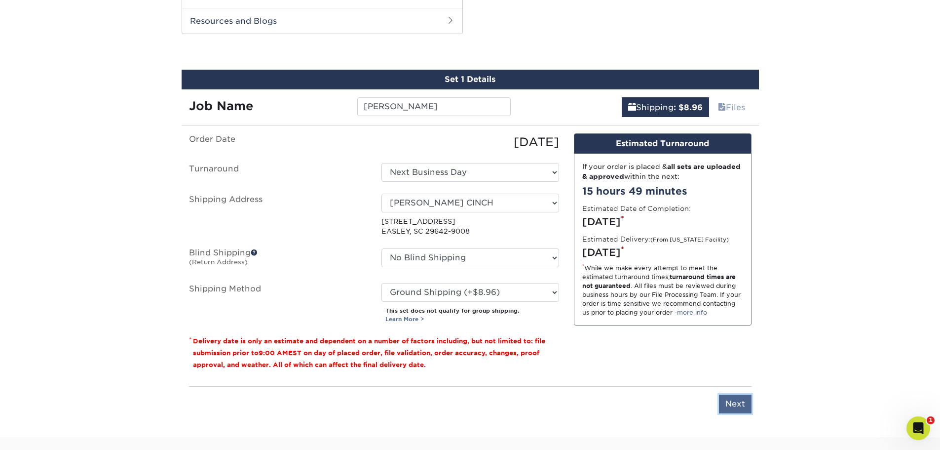
click at [730, 404] on input "Next" at bounding box center [735, 403] width 33 height 19
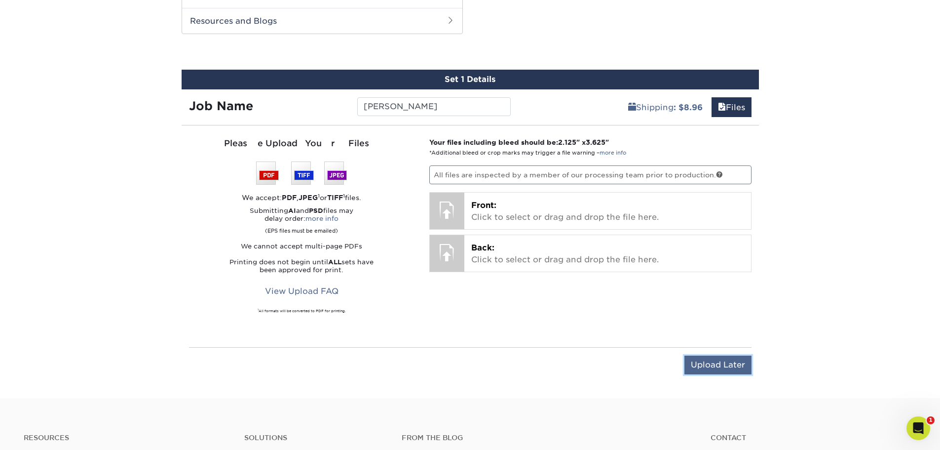
click at [722, 364] on input "Upload Later" at bounding box center [718, 364] width 67 height 19
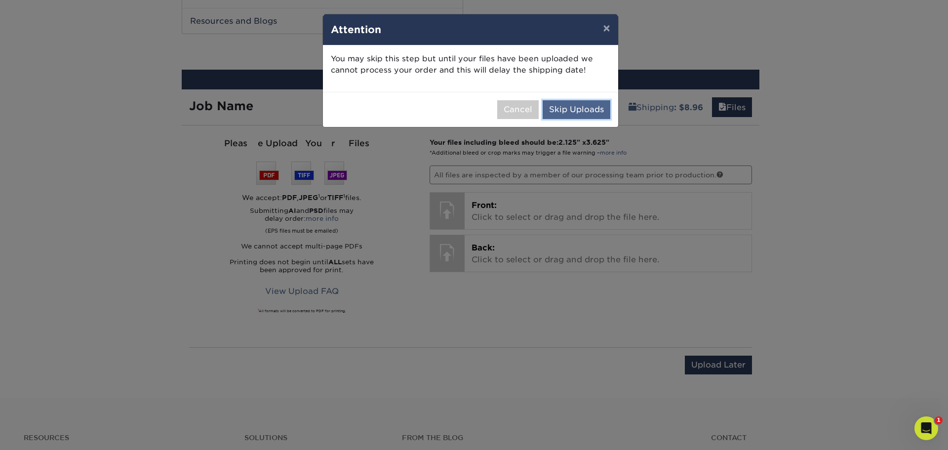
click at [591, 106] on button "Skip Uploads" at bounding box center [576, 109] width 68 height 19
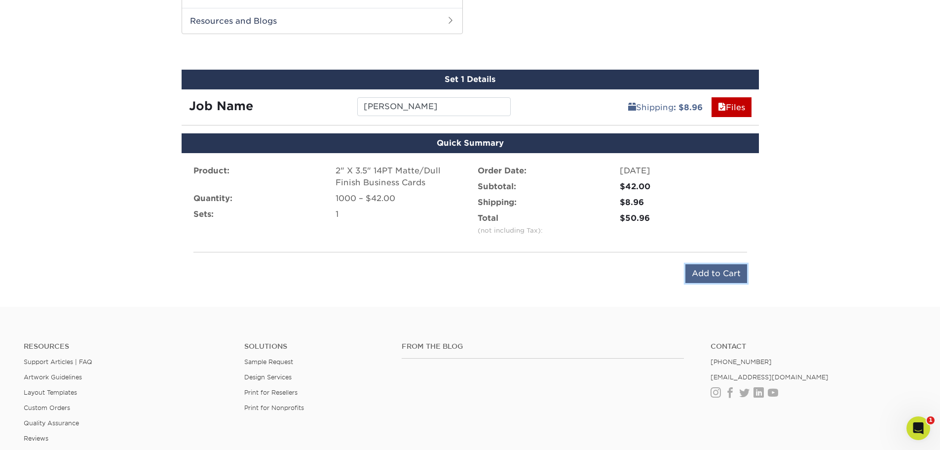
click at [693, 280] on input "Add to Cart" at bounding box center [717, 273] width 62 height 19
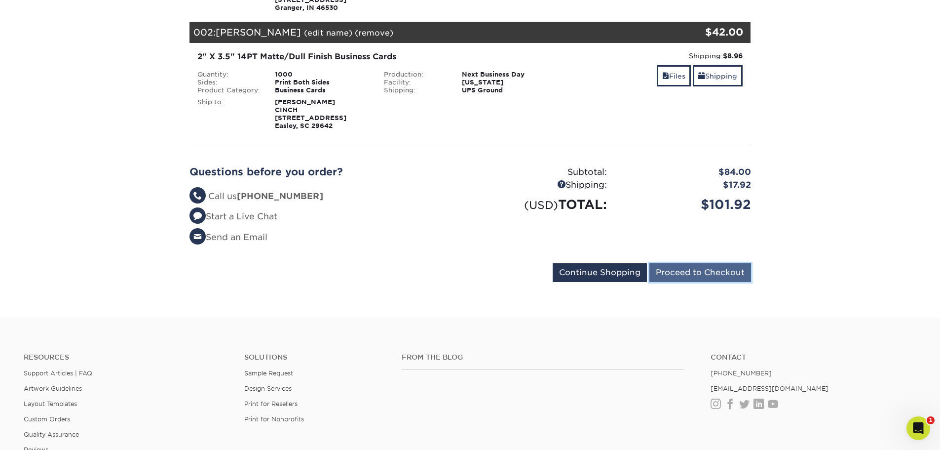
click at [676, 273] on input "Proceed to Checkout" at bounding box center [701, 272] width 102 height 19
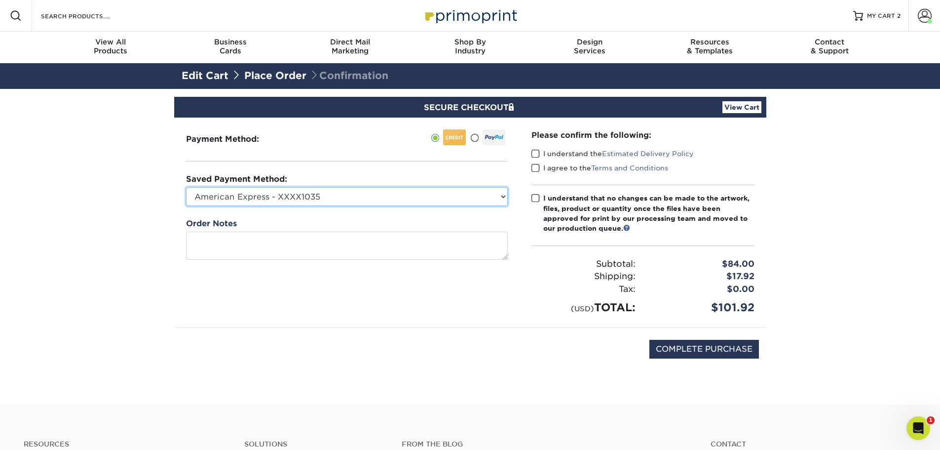
click at [500, 196] on select "American Express - XXXX1035 American Express - XXXX2033 American Express - XXXX…" at bounding box center [347, 196] width 322 height 19
select select "72526"
click at [186, 187] on select "American Express - XXXX1035 American Express - XXXX2033 American Express - XXXX…" at bounding box center [347, 196] width 322 height 19
click at [533, 151] on span at bounding box center [536, 153] width 8 height 9
click at [0, 0] on input "I understand the Estimated Delivery Policy" at bounding box center [0, 0] width 0 height 0
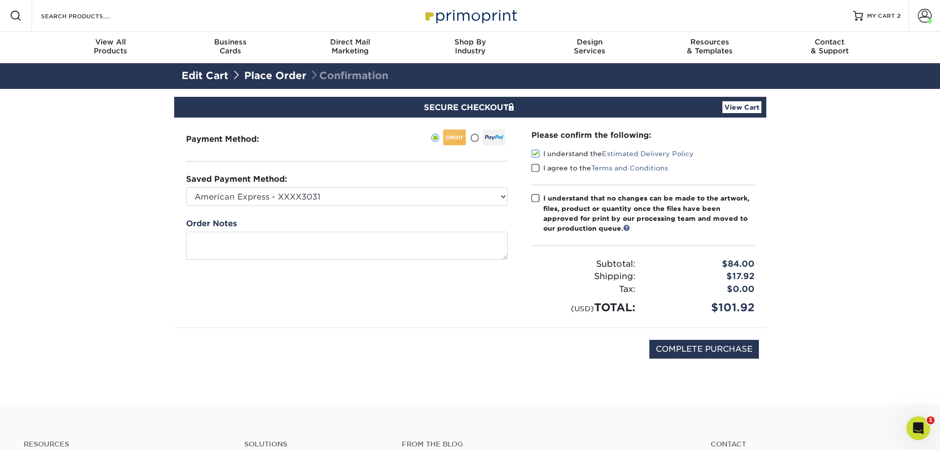
click at [535, 172] on span at bounding box center [536, 167] width 8 height 9
click at [0, 0] on input "I agree to the Terms and Conditions" at bounding box center [0, 0] width 0 height 0
click at [536, 195] on span at bounding box center [536, 197] width 8 height 9
click at [0, 0] on input "I understand that no changes can be made to the artwork, files, product or quan…" at bounding box center [0, 0] width 0 height 0
click at [708, 348] on input "COMPLETE PURCHASE" at bounding box center [705, 349] width 110 height 19
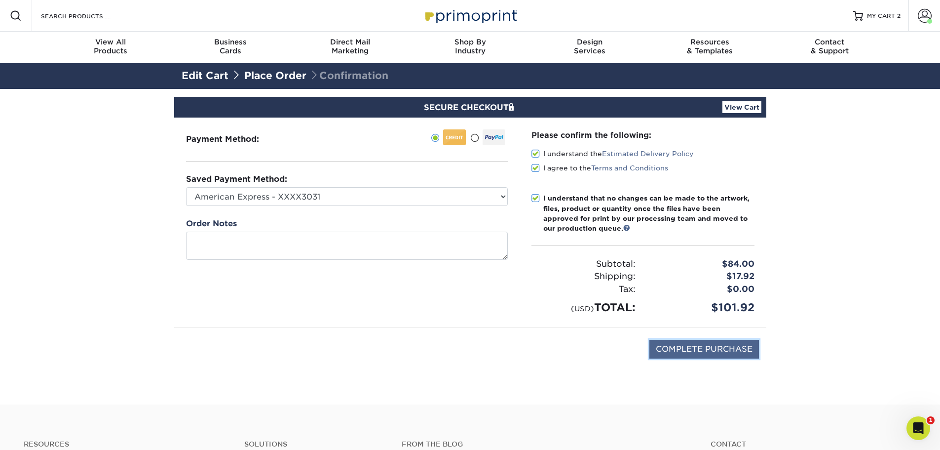
type input "PROCESSING, PLEASE WAIT..."
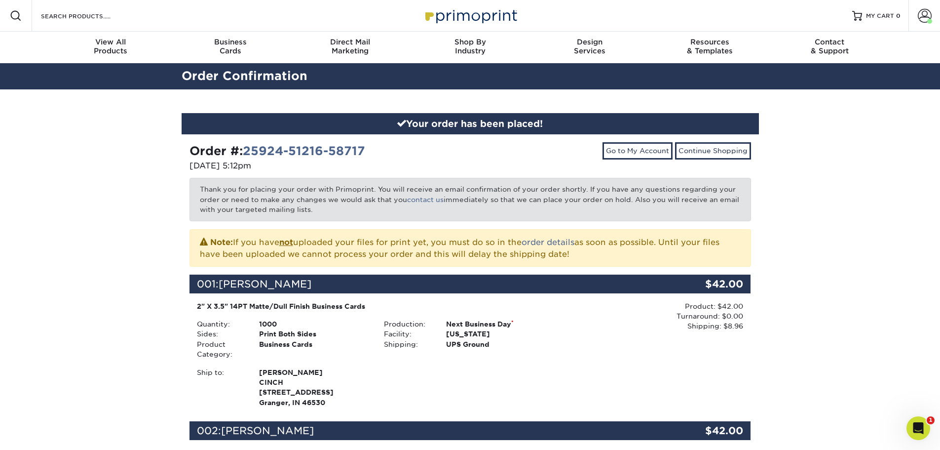
drag, startPoint x: 318, startPoint y: 168, endPoint x: 280, endPoint y: 172, distance: 38.7
click at [280, 172] on p "[DATE] 5:12pm" at bounding box center [326, 166] width 273 height 12
drag, startPoint x: 375, startPoint y: 149, endPoint x: 192, endPoint y: 150, distance: 183.6
click at [192, 150] on div "Order #: 25924-51216-58717" at bounding box center [326, 151] width 273 height 18
copy strong "Order #: 25924-51216-58717"
